Goal: Task Accomplishment & Management: Use online tool/utility

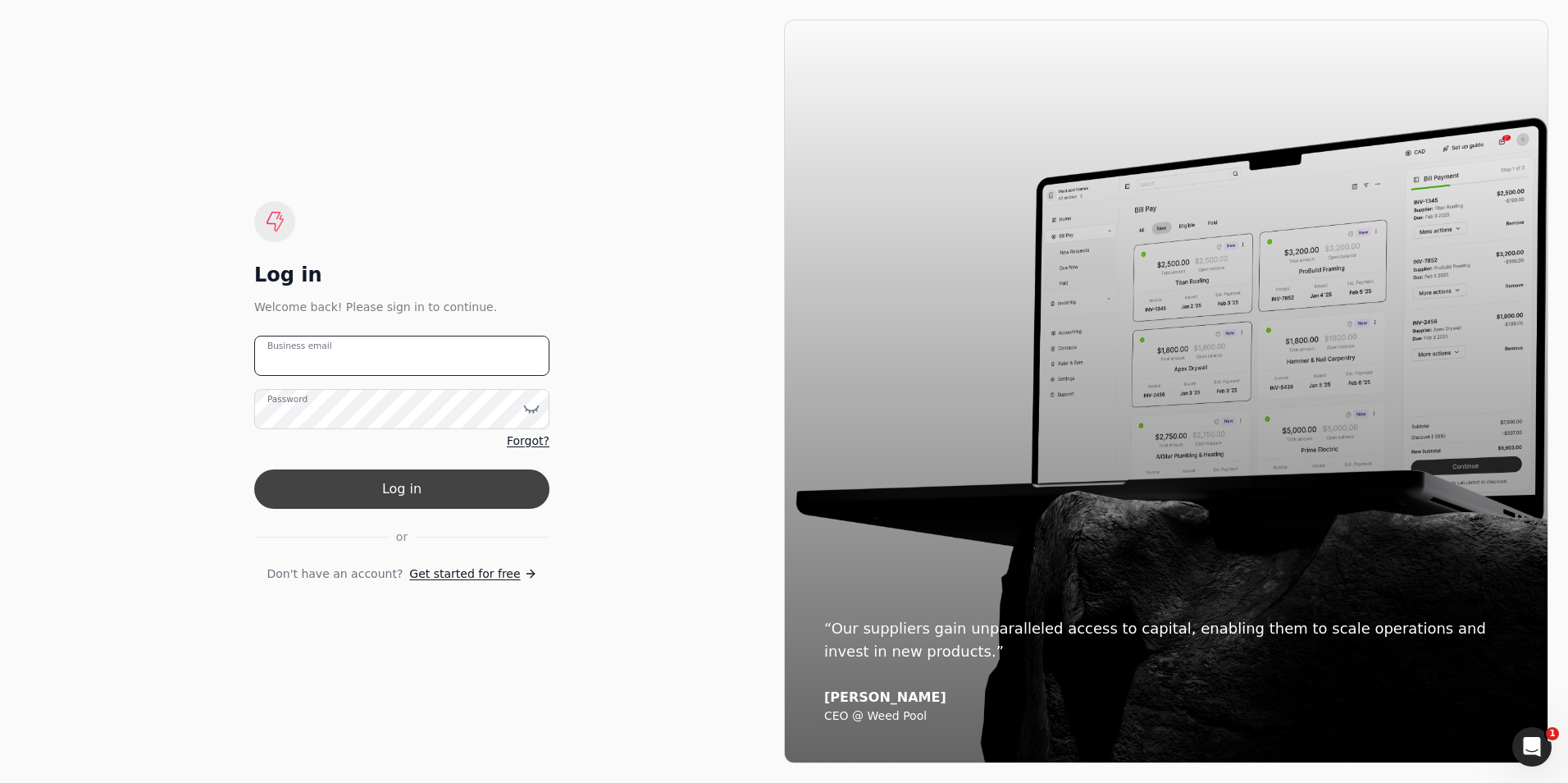
type email "[PERSON_NAME][EMAIL_ADDRESS][PERSON_NAME][DOMAIN_NAME]"
click at [407, 492] on button "Log in" at bounding box center [402, 488] width 295 height 39
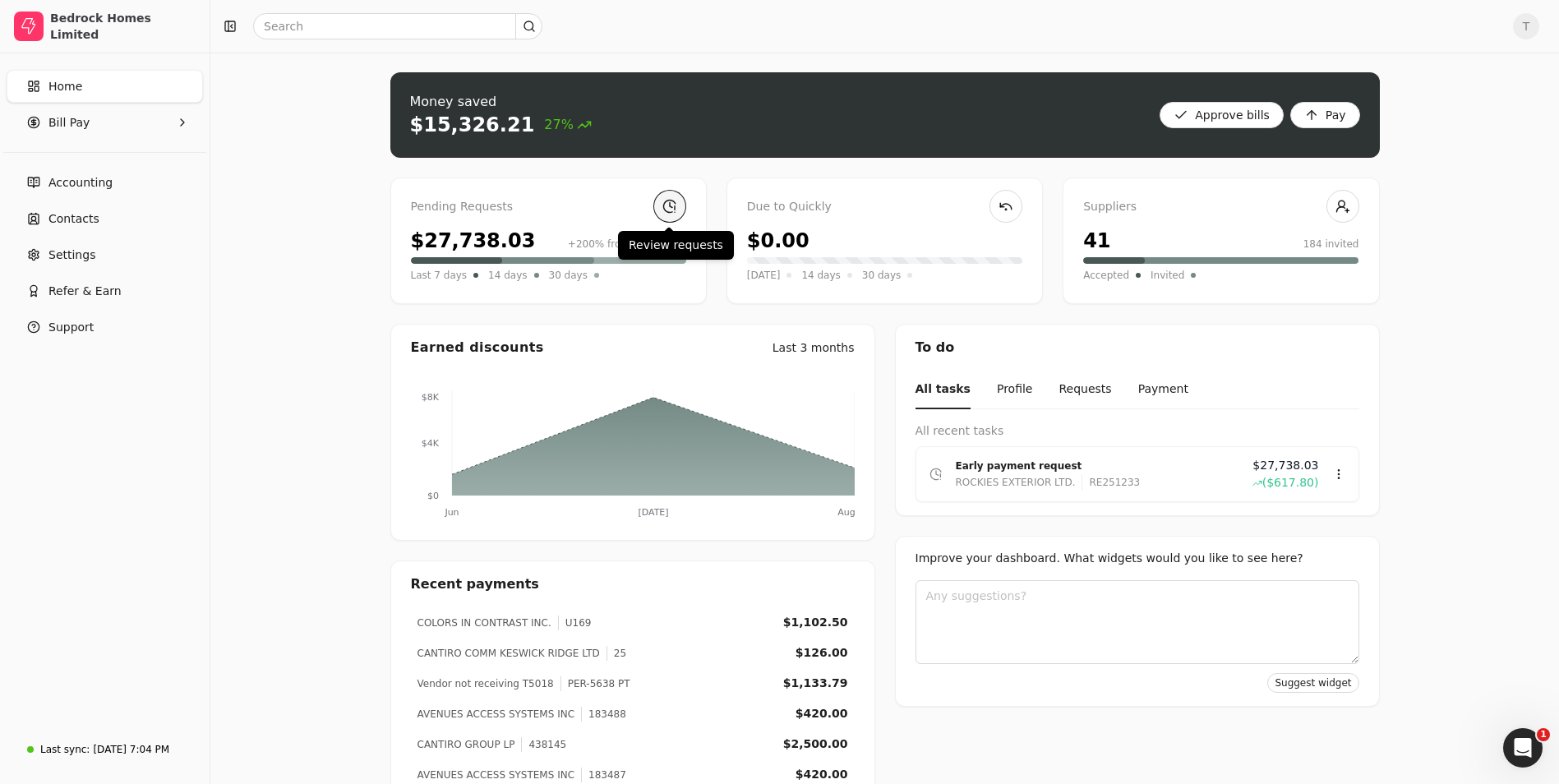
click at [674, 197] on link at bounding box center [669, 206] width 32 height 32
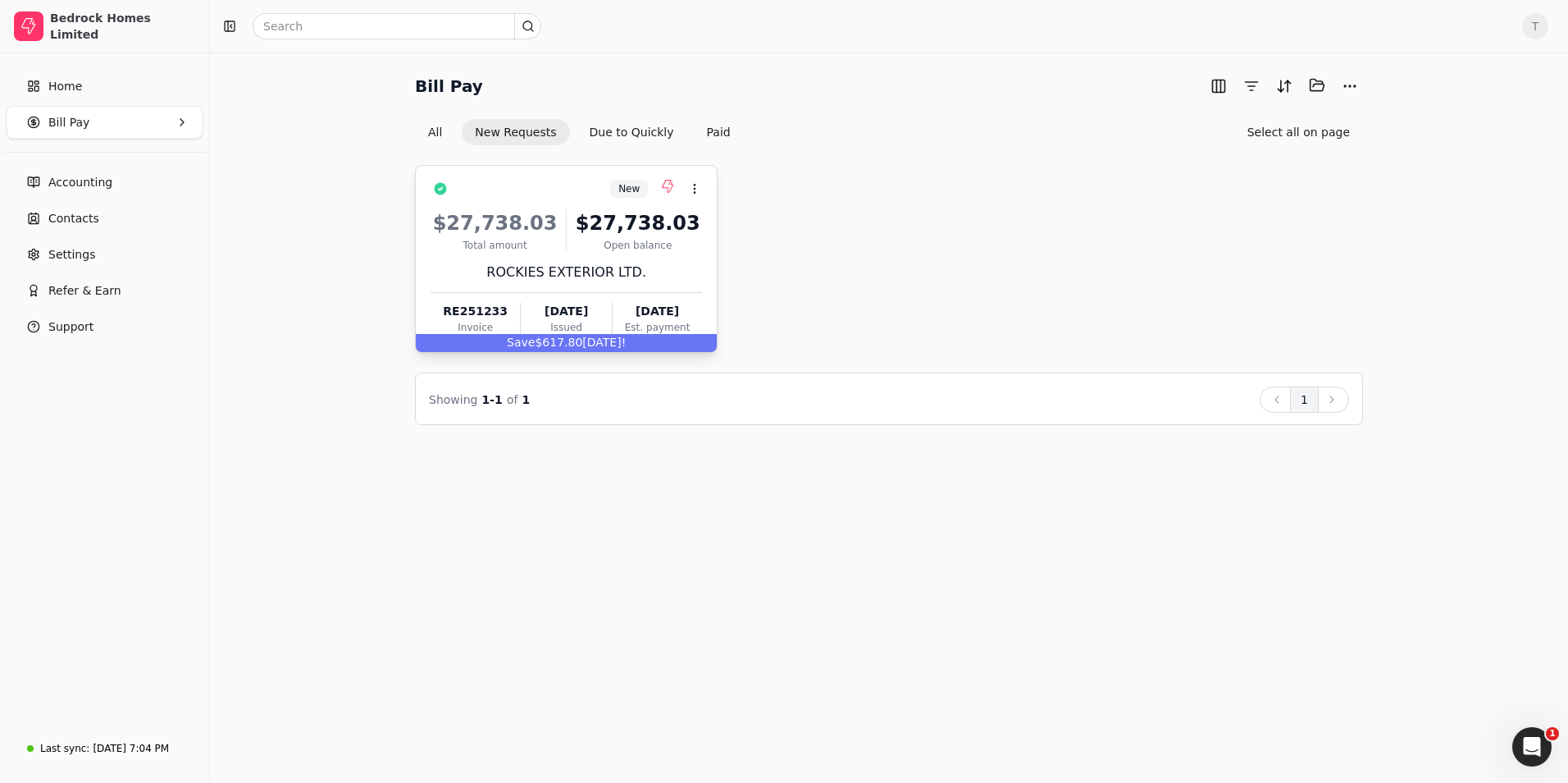
click at [610, 257] on div "$27,738.03 Total amount $27,738.03 Open balance ROCKIES EXTERIOR LTD. RE251233 …" at bounding box center [566, 269] width 271 height 141
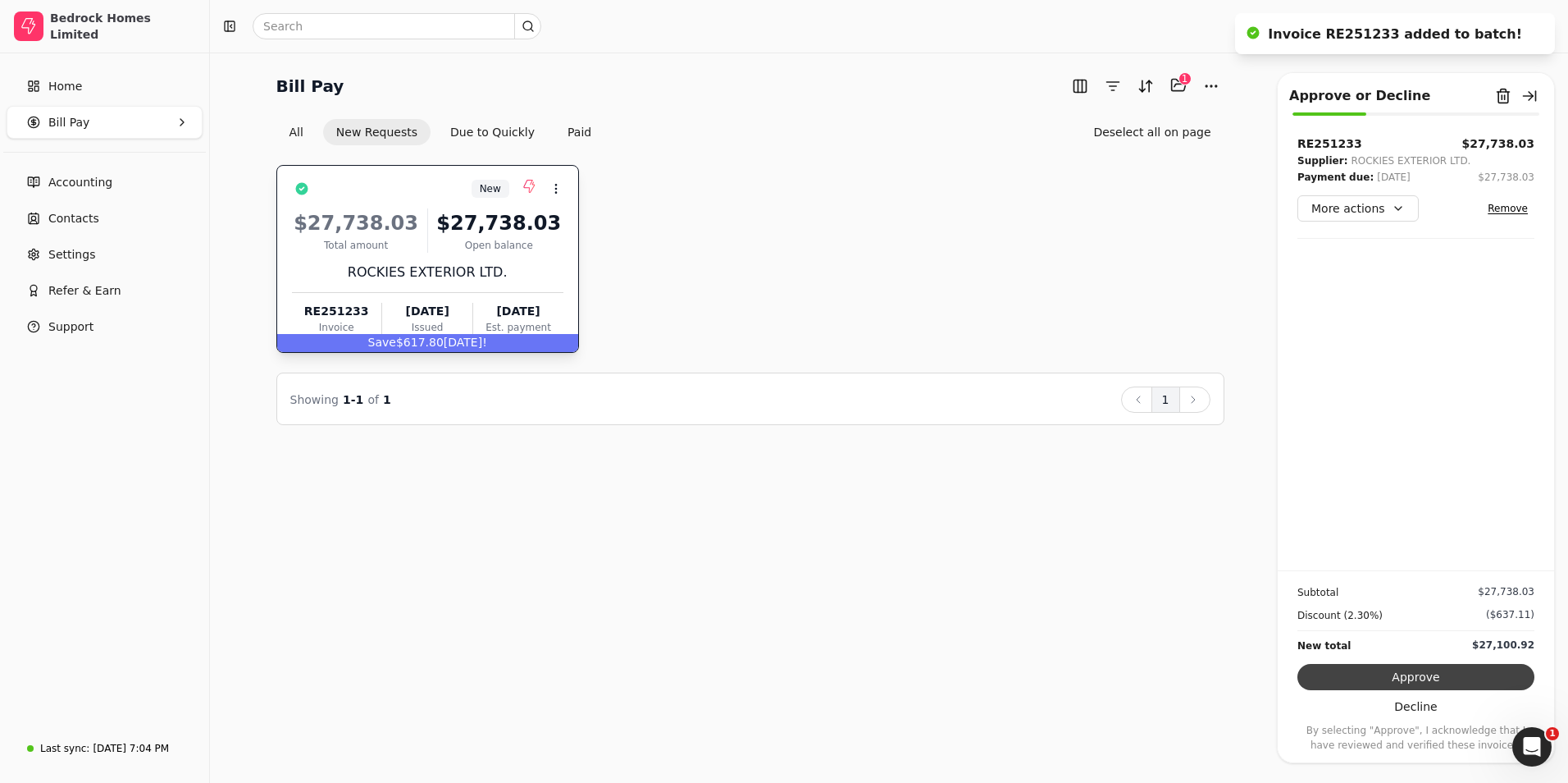
click at [1417, 677] on button "Approve" at bounding box center [1416, 677] width 237 height 27
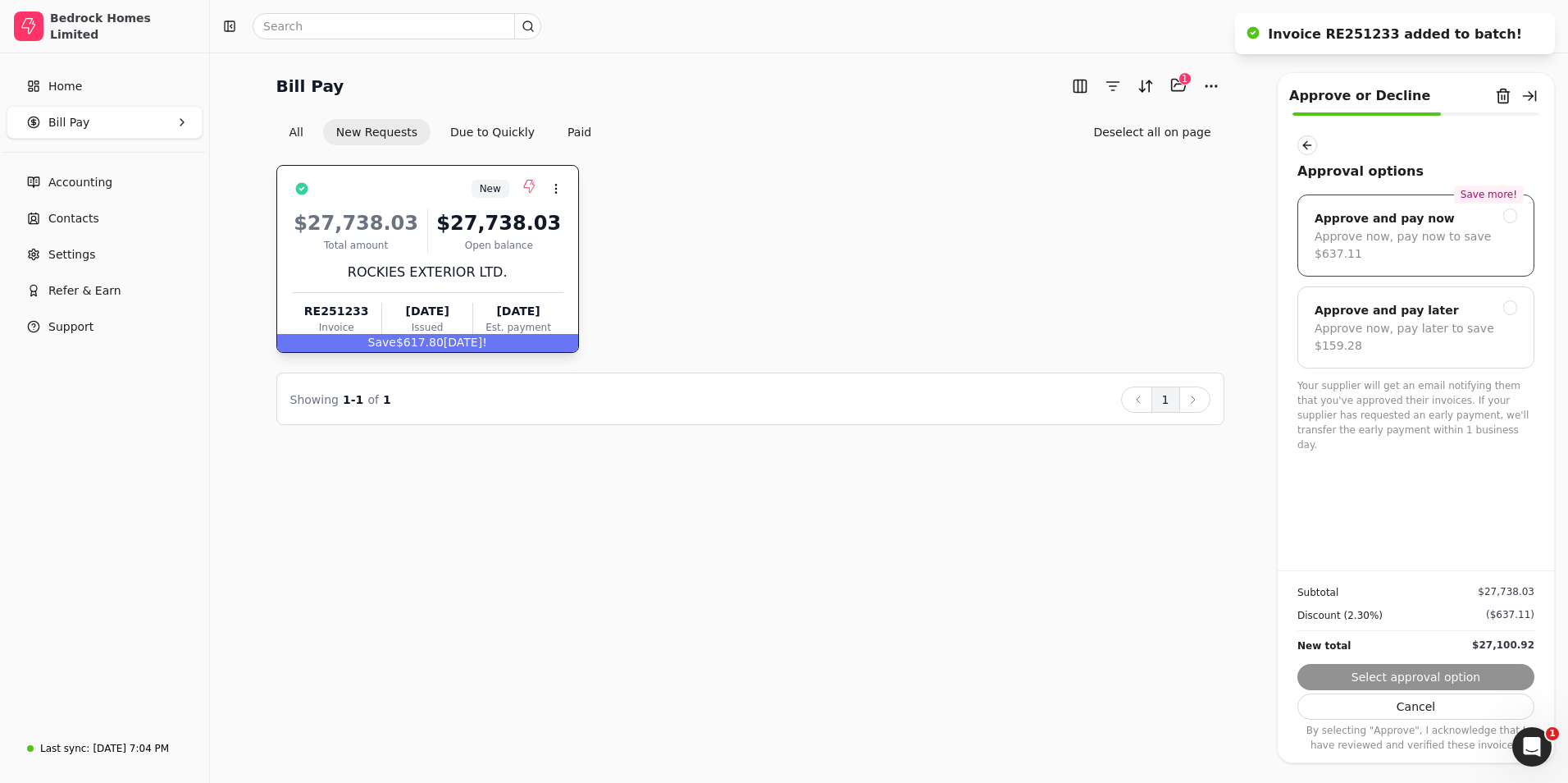
click at [1411, 225] on div "Approve and pay now" at bounding box center [1385, 218] width 141 height 20
click at [1409, 670] on button "Next" at bounding box center [1416, 677] width 237 height 27
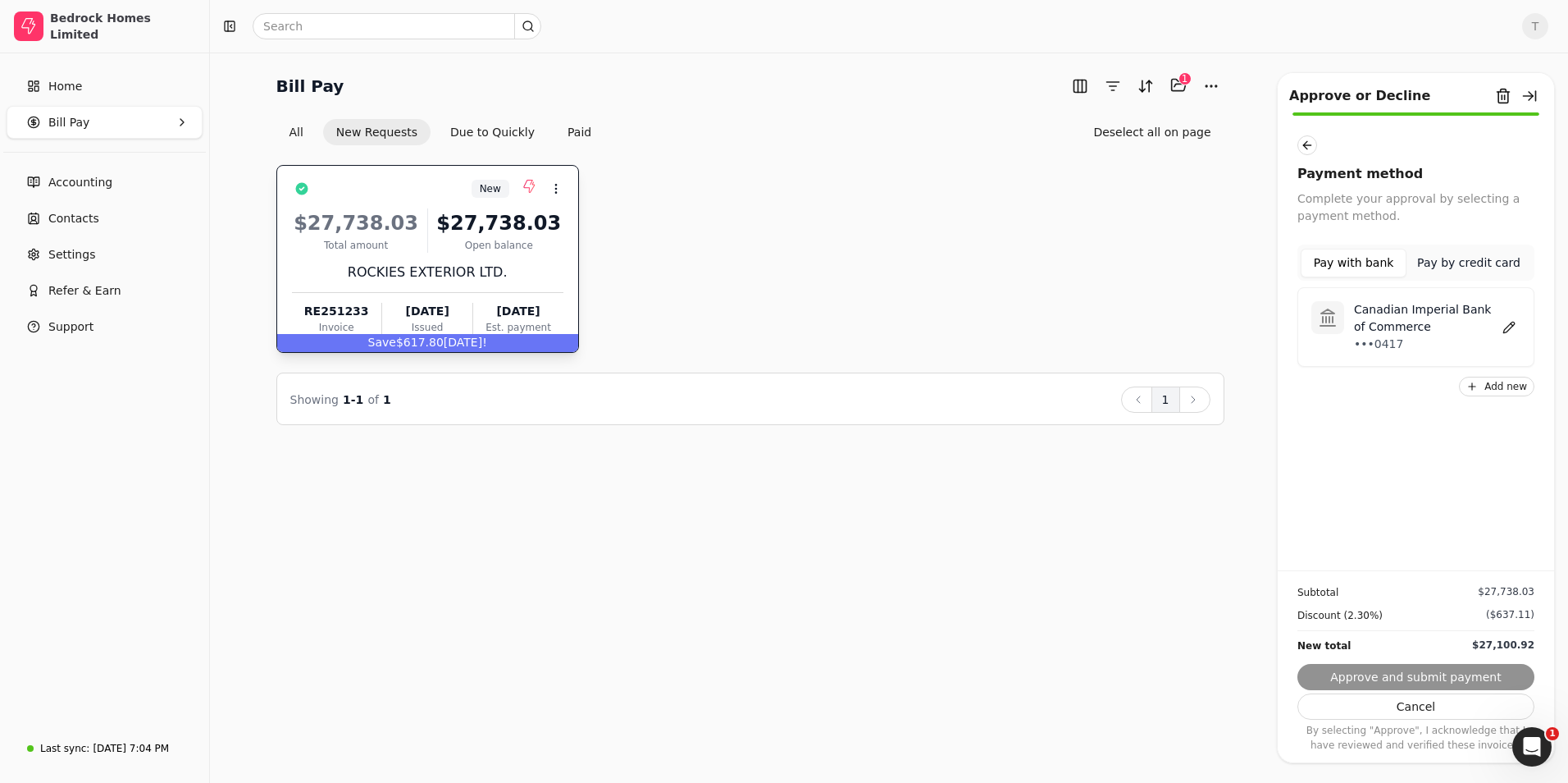
click at [1400, 349] on p "•••0417" at bounding box center [1426, 344] width 144 height 17
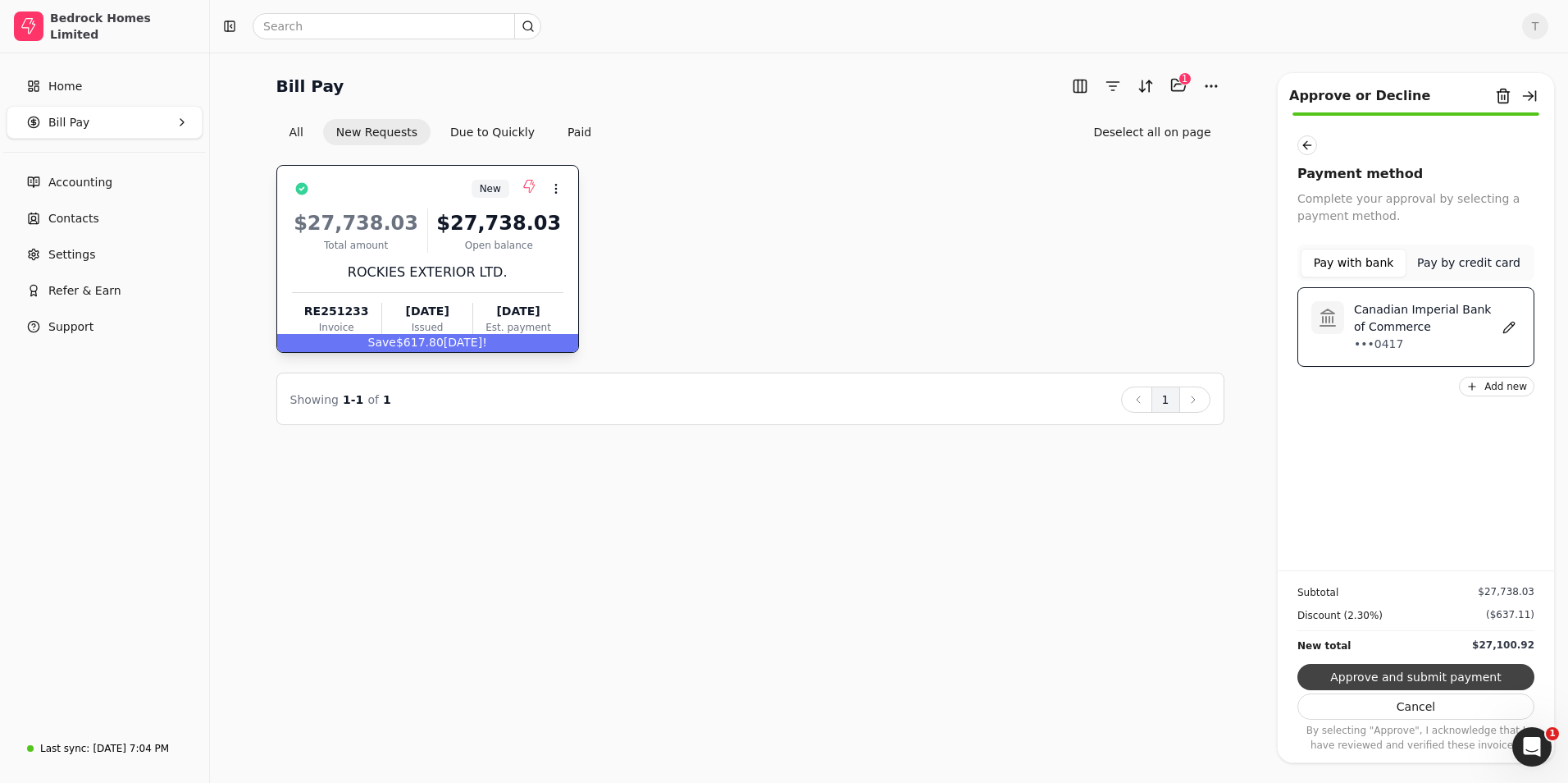
click at [1387, 672] on button "Approve and submit payment" at bounding box center [1416, 677] width 237 height 27
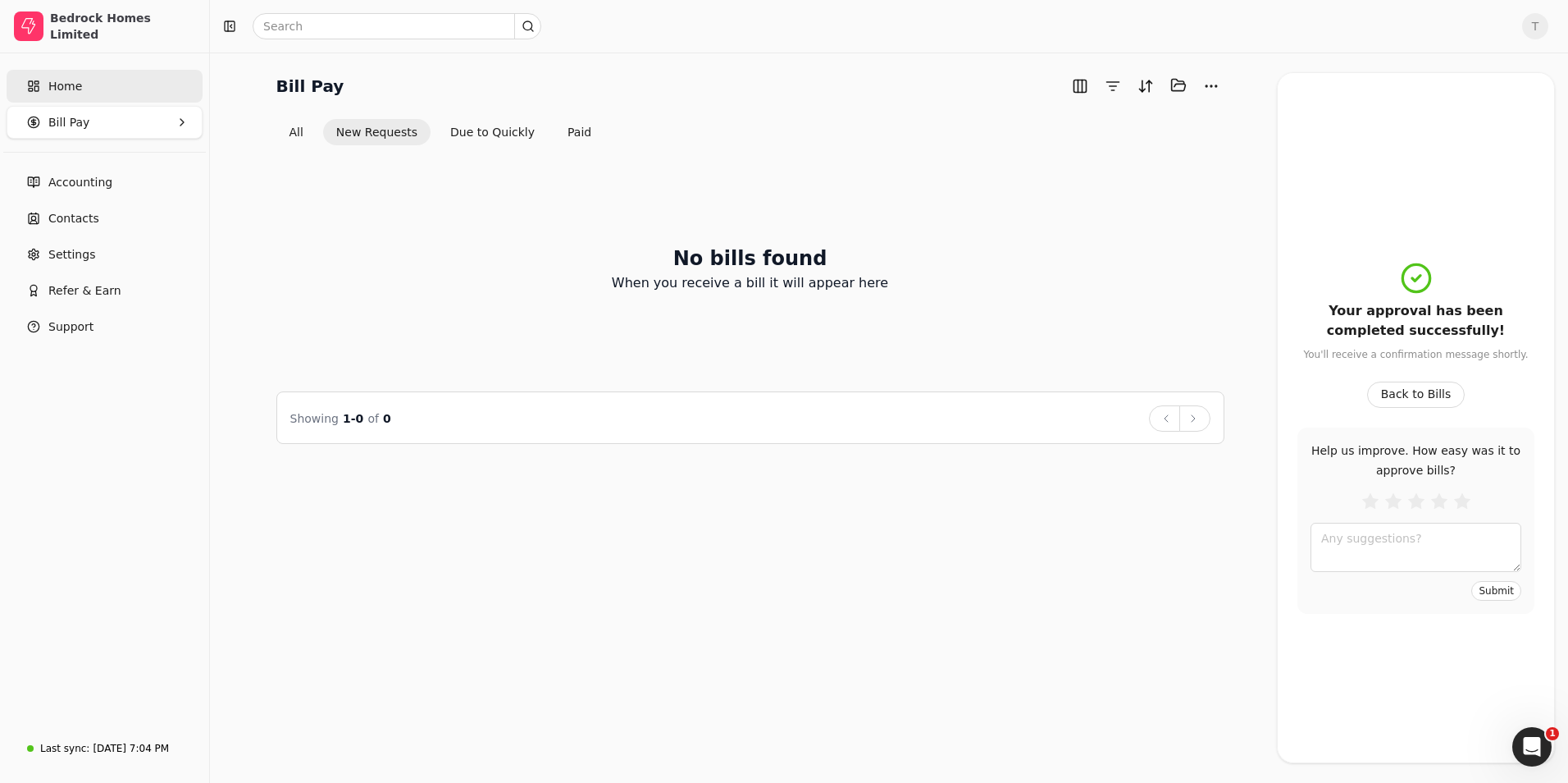
click at [72, 89] on span "Home" at bounding box center [65, 87] width 33 height 17
